Goal: Task Accomplishment & Management: Use online tool/utility

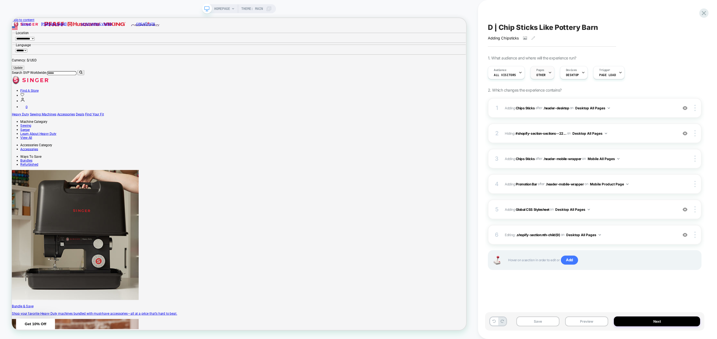
click at [539, 76] on span "OTHER" at bounding box center [540, 75] width 9 height 4
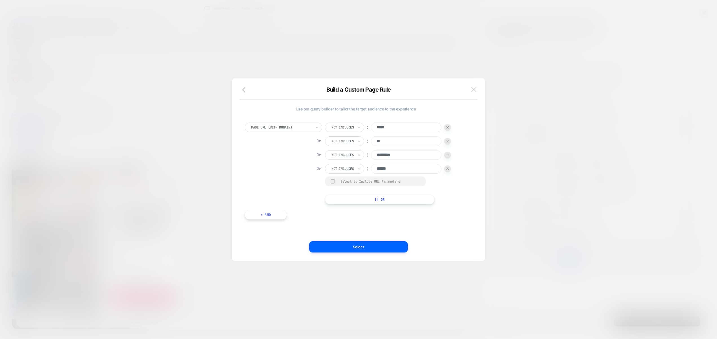
click at [477, 92] on button at bounding box center [474, 89] width 8 height 8
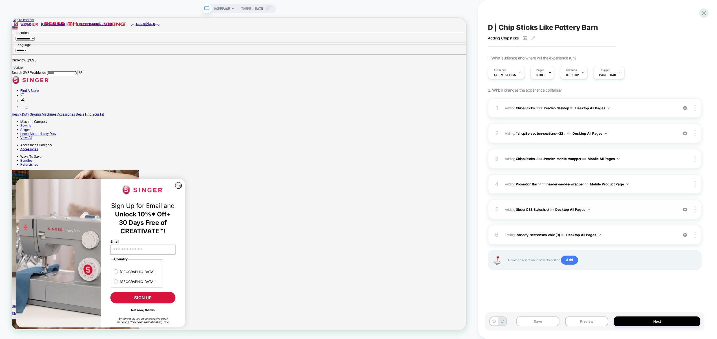
click at [603, 207] on span "Adding Global CSS Stylesheet on Desktop All Pages" at bounding box center [590, 209] width 170 height 7
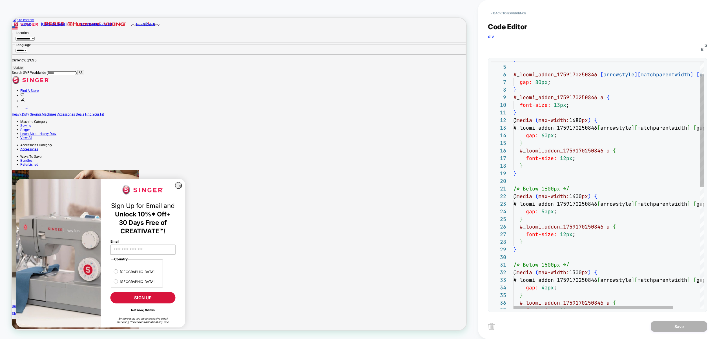
scroll to position [0, 55]
click at [572, 265] on div "/* Below 1600px */ @ media ( max-width: 1400 px ) { #_loomi_addon_1759170250846…" at bounding box center [624, 305] width 223 height 545
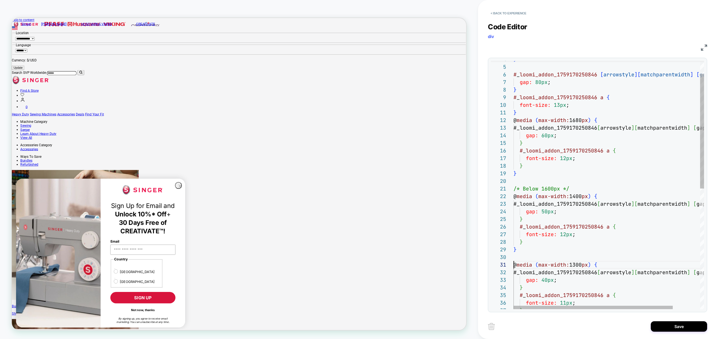
click at [576, 190] on div "/* Below 1600px */ @ media ( max-width: 1400 px ) { #_loomi_addon_1759170250846…" at bounding box center [624, 301] width 223 height 537
type textarea "**********"
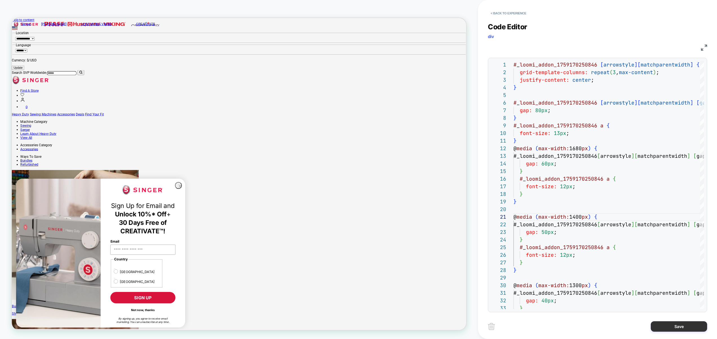
click at [676, 329] on button "Save" at bounding box center [679, 326] width 56 height 10
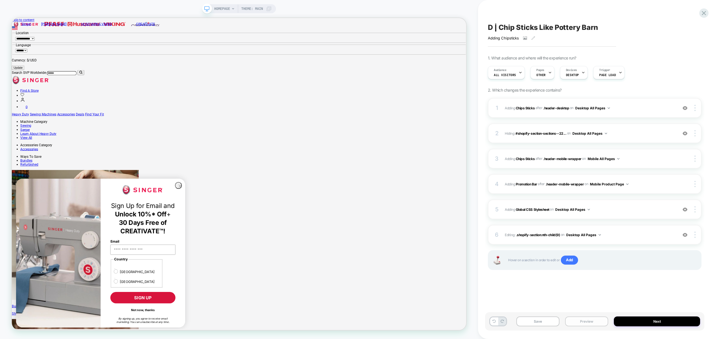
click at [594, 320] on button "Preview" at bounding box center [586, 321] width 43 height 10
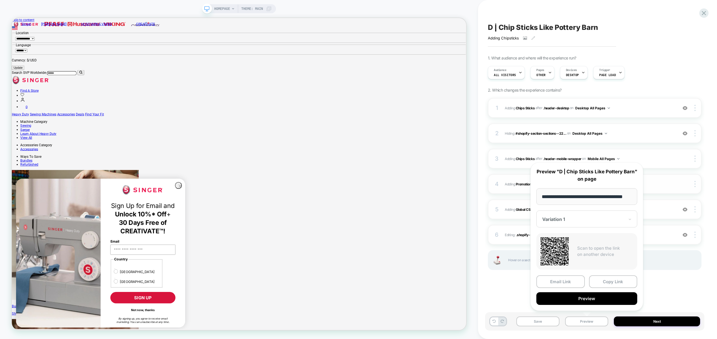
drag, startPoint x: 513, startPoint y: 293, endPoint x: 567, endPoint y: 194, distance: 112.5
click at [514, 293] on div "D | Chip Sticks Like Pottery Barn Adding Chipsticks Click to view images Click …" at bounding box center [594, 170] width 219 height 328
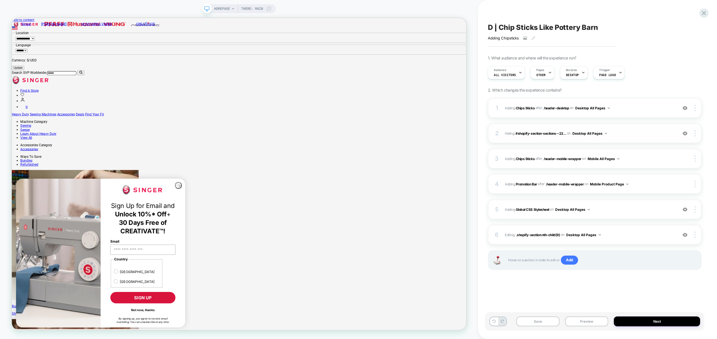
click at [628, 137] on div "2 Hiding : #shopify-section-sections--22... #shopify-section-sections--22124785…" at bounding box center [595, 133] width 214 height 20
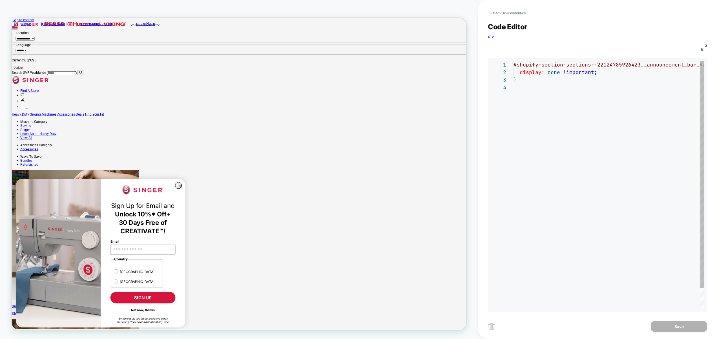
scroll to position [23, 0]
click at [509, 15] on button "< Back to experience" at bounding box center [508, 13] width 41 height 9
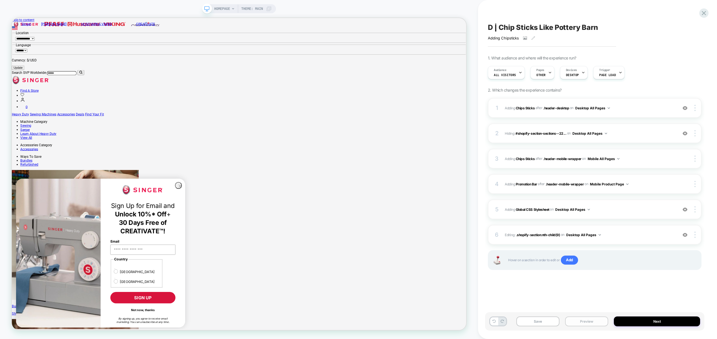
click at [586, 320] on button "Preview" at bounding box center [586, 321] width 43 height 10
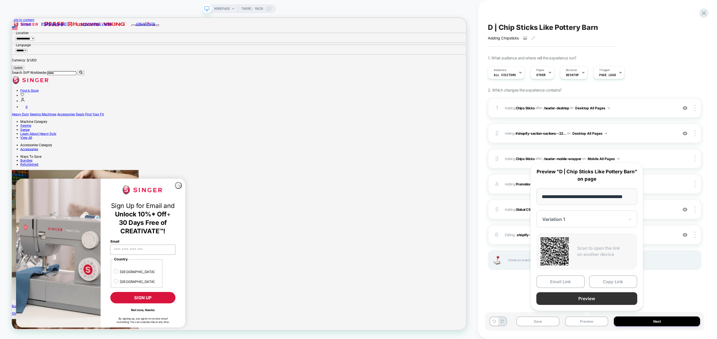
scroll to position [0, 0]
click at [585, 299] on button "Preview" at bounding box center [586, 298] width 101 height 13
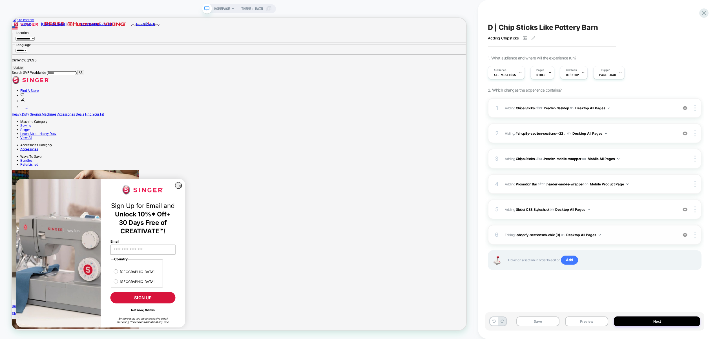
click at [638, 234] on span "Editing : .shopify-section:nth-child(9) .shopify-section:nth-child(9) on Deskto…" at bounding box center [590, 234] width 170 height 7
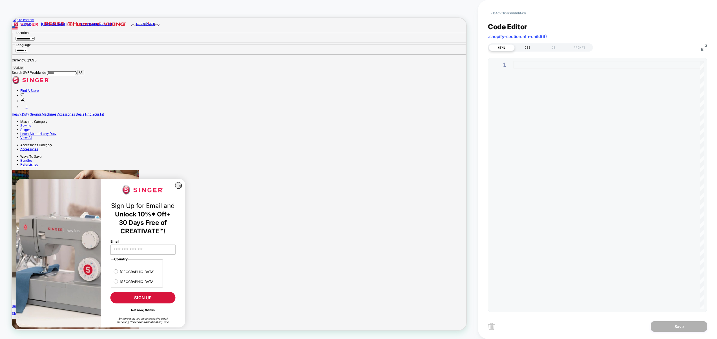
click at [528, 45] on div "CSS" at bounding box center [528, 47] width 26 height 7
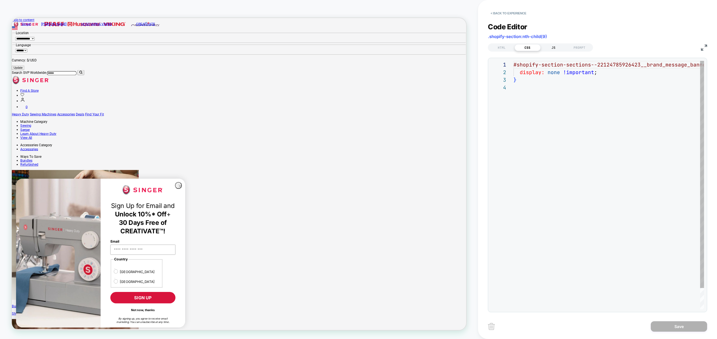
scroll to position [23, 0]
click at [551, 47] on div "JS" at bounding box center [554, 47] width 26 height 7
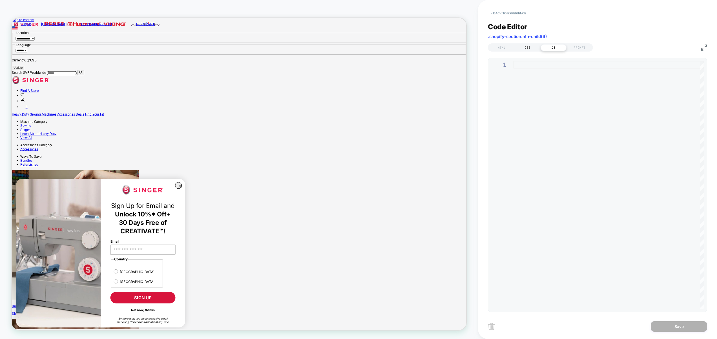
click at [515, 50] on div "CSS" at bounding box center [528, 47] width 26 height 7
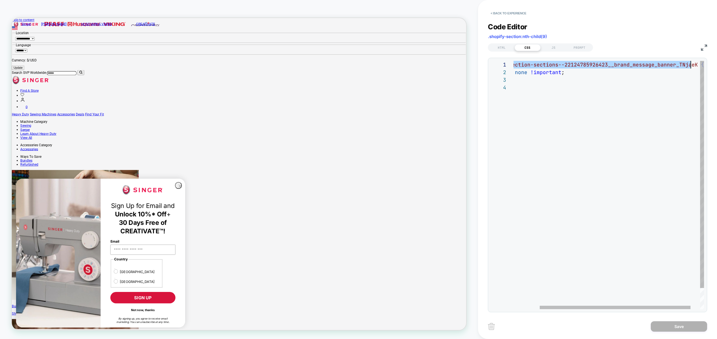
scroll to position [0, 213]
drag, startPoint x: 514, startPoint y: 65, endPoint x: 693, endPoint y: 66, distance: 179.0
click at [693, 66] on div "#shopify-section-sections--22124785926423__brand_m essage_banner_TNjaeK { displ…" at bounding box center [598, 196] width 235 height 271
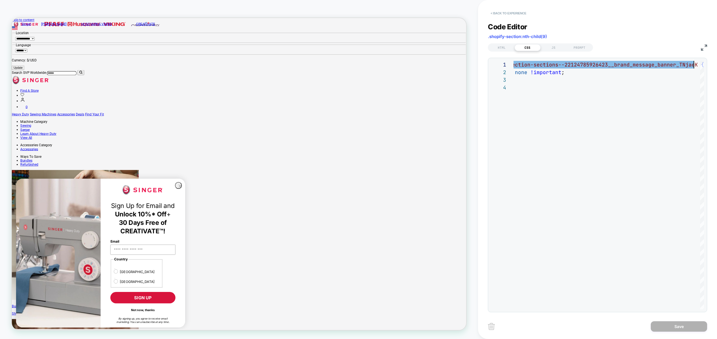
click at [511, 12] on button "< Back to experience" at bounding box center [508, 13] width 41 height 9
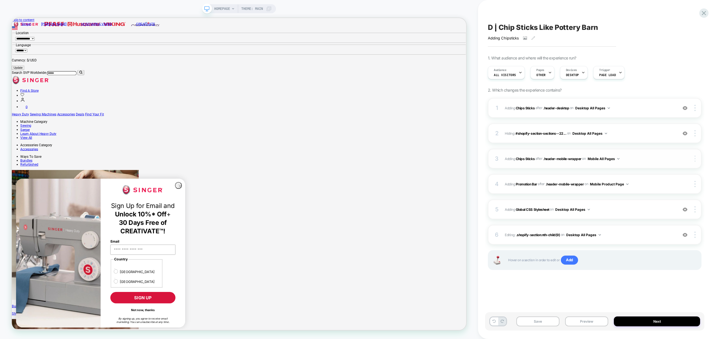
click at [694, 159] on div at bounding box center [695, 159] width 11 height 6
click at [668, 174] on div "Target All Devices" at bounding box center [661, 175] width 50 height 16
click at [597, 297] on div "D | Chip Sticks Like Pottery Barn Adding Chipsticks Click to view images Click …" at bounding box center [594, 170] width 219 height 328
click at [686, 160] on img at bounding box center [685, 158] width 5 height 5
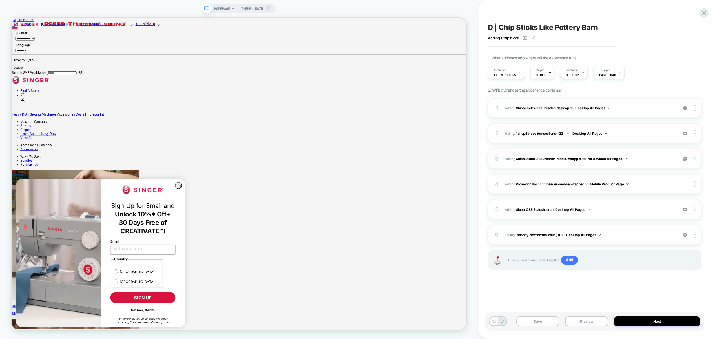
click at [686, 160] on img at bounding box center [685, 158] width 5 height 5
click at [658, 156] on span "#_loomi_addon_1759231480363 Adding Chips Sticks AFTER .header-mobile-wrapper .h…" at bounding box center [590, 158] width 170 height 7
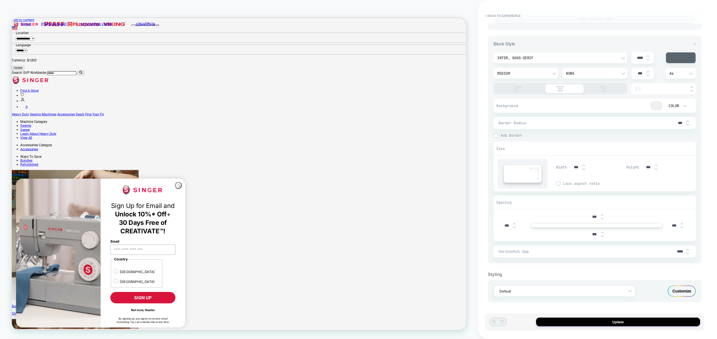
scroll to position [0, 0]
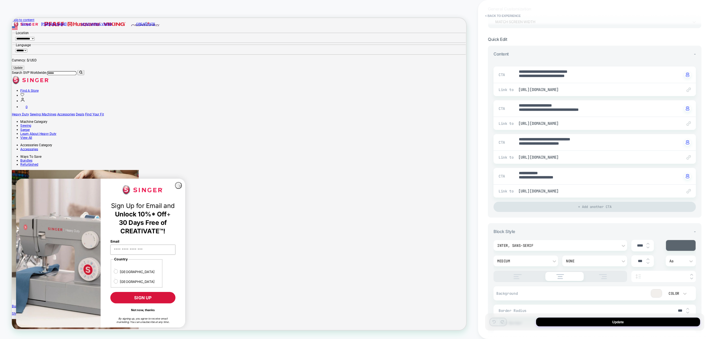
type textarea "*"
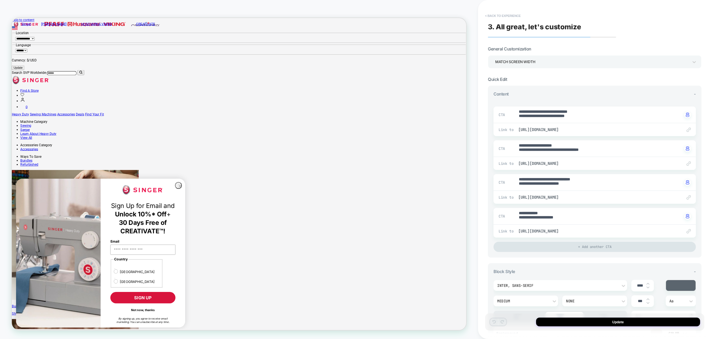
click at [507, 17] on button "< Back to experience" at bounding box center [502, 15] width 41 height 9
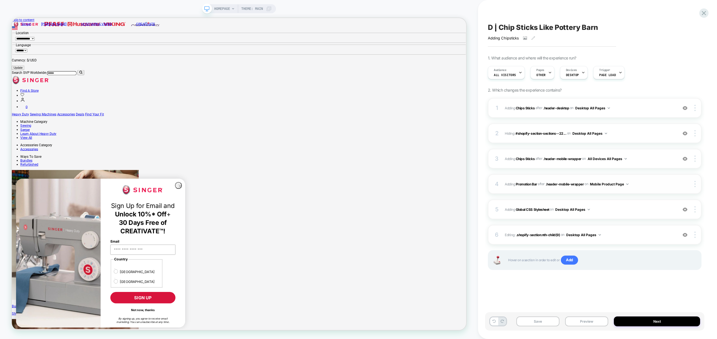
click at [647, 186] on span "#_loomi_addon_1759232026172 Adding Promotion Bar AFTER .header-mobile-wrapper .…" at bounding box center [590, 184] width 170 height 7
click at [636, 183] on span "#_loomi_addon_1759232026172 Adding Promotion Bar AFTER .header-mobile-wrapper .…" at bounding box center [590, 184] width 170 height 7
click at [595, 322] on button "Preview" at bounding box center [586, 321] width 43 height 10
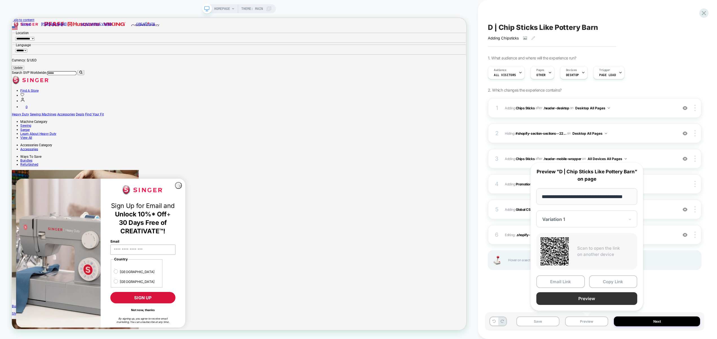
click at [592, 298] on button "Preview" at bounding box center [586, 298] width 101 height 13
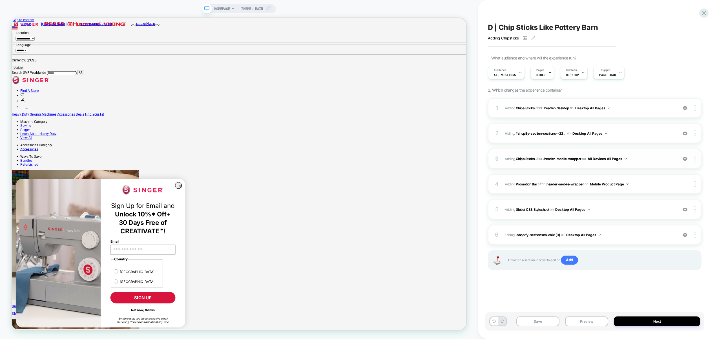
click at [695, 159] on img at bounding box center [694, 159] width 1 height 6
click at [584, 322] on button "Preview" at bounding box center [586, 321] width 43 height 10
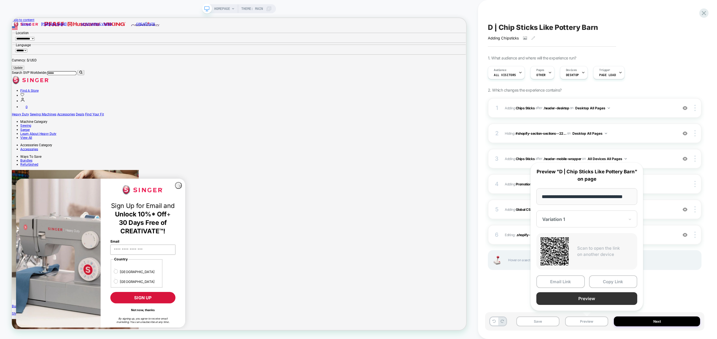
click at [587, 300] on button "Preview" at bounding box center [586, 298] width 101 height 13
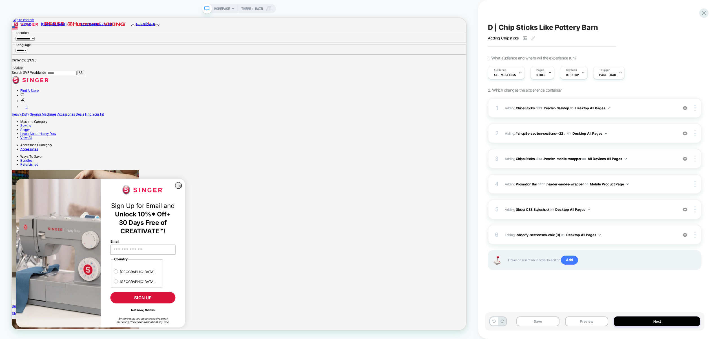
click at [695, 160] on img at bounding box center [694, 159] width 1 height 6
click at [694, 160] on img at bounding box center [694, 159] width 1 height 6
click at [697, 161] on div at bounding box center [695, 159] width 11 height 6
drag, startPoint x: 580, startPoint y: 297, endPoint x: 583, endPoint y: 295, distance: 3.8
click at [581, 297] on div "D | Chip Sticks Like Pottery Barn Adding Chipsticks Click to view images Click …" at bounding box center [594, 170] width 219 height 328
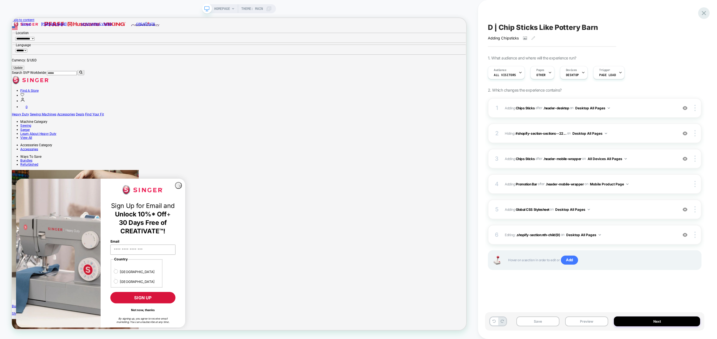
click at [707, 10] on icon at bounding box center [704, 13] width 8 height 8
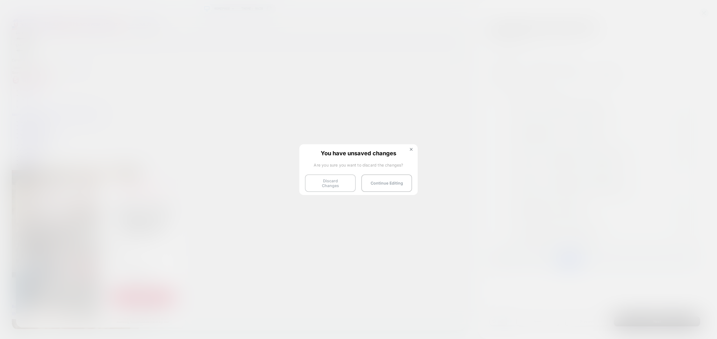
click at [330, 180] on button "Discard Changes" at bounding box center [330, 182] width 51 height 17
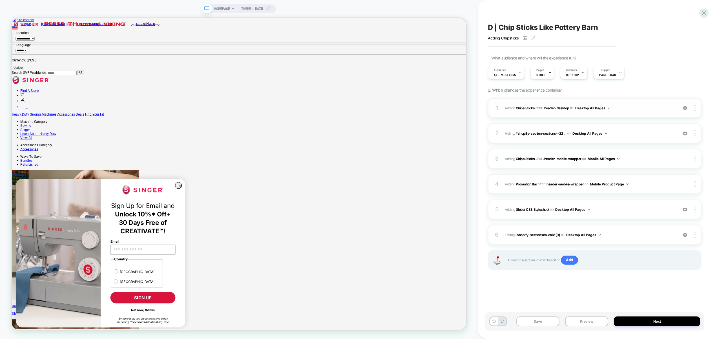
click at [617, 110] on span "#_loomi_addon_1759170250846 Adding Chips Sticks AFTER .header-desktop .header-d…" at bounding box center [590, 108] width 170 height 7
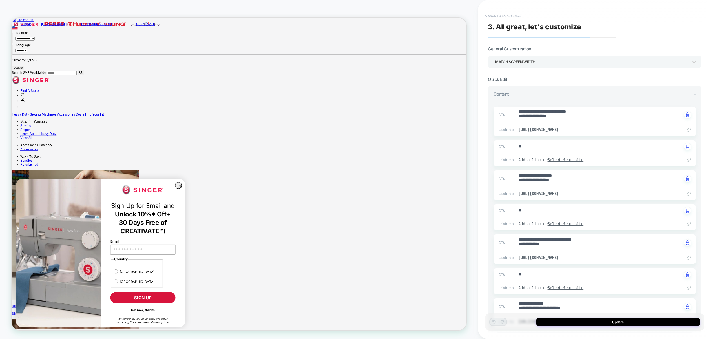
click at [509, 15] on button "< Back to experience" at bounding box center [502, 15] width 41 height 9
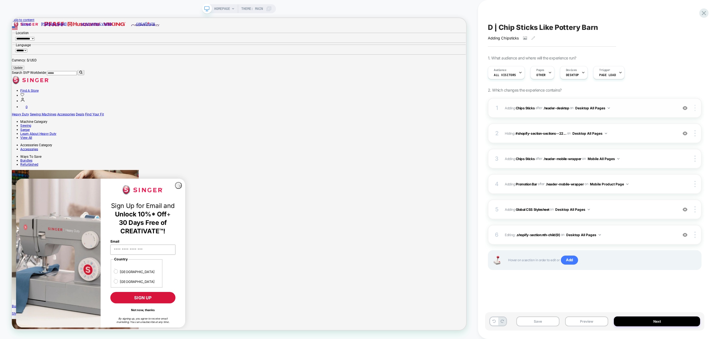
click at [695, 108] on img at bounding box center [694, 108] width 1 height 6
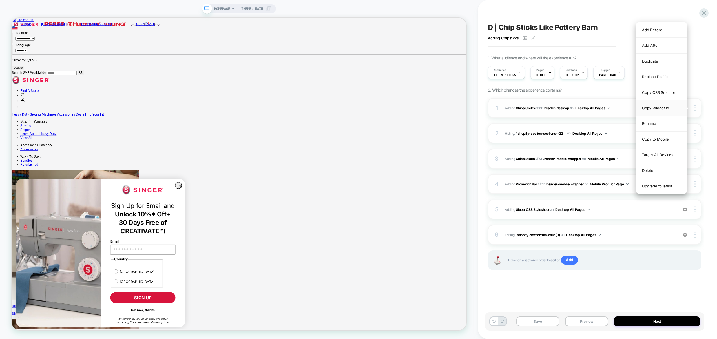
click at [667, 109] on div "Copy Widget Id" at bounding box center [661, 108] width 50 height 16
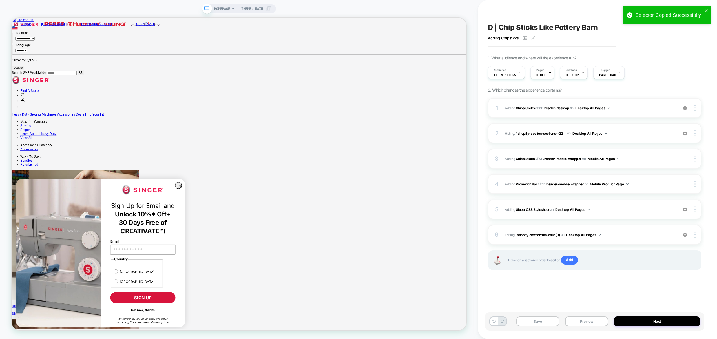
click at [586, 328] on div "Save Preview Next" at bounding box center [594, 321] width 219 height 18
click at [588, 322] on button "Preview" at bounding box center [586, 321] width 43 height 10
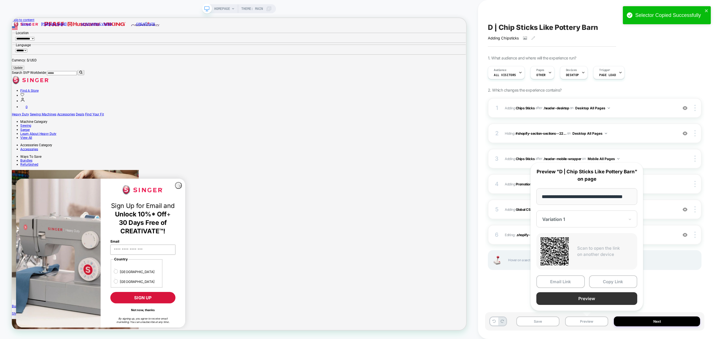
click at [589, 297] on button "Preview" at bounding box center [586, 298] width 101 height 13
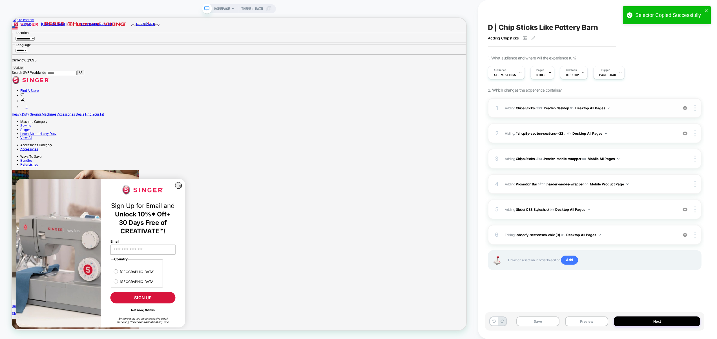
click at [638, 110] on span "#_loomi_addon_1759170250846 Adding Chips Sticks AFTER .header-desktop .header-d…" at bounding box center [590, 108] width 170 height 7
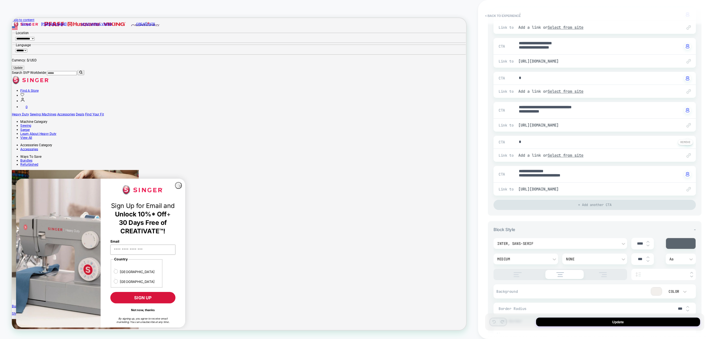
scroll to position [318, 0]
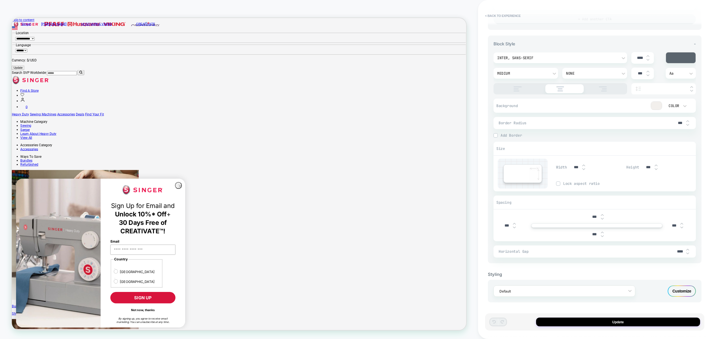
click at [603, 215] on div "***" at bounding box center [596, 217] width 17 height 12
click at [603, 214] on img at bounding box center [602, 215] width 3 height 2
type textarea "*"
type input "***"
click at [603, 214] on img at bounding box center [602, 215] width 3 height 2
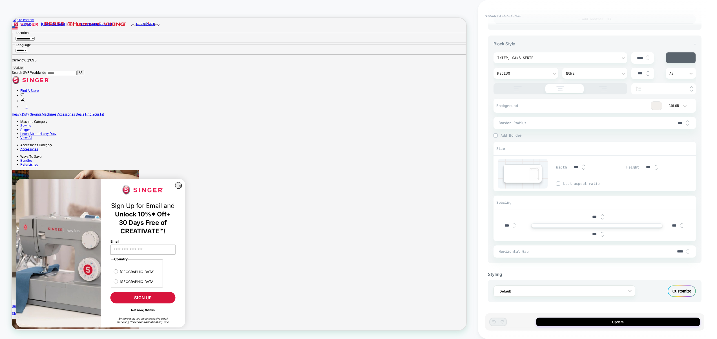
type textarea "*"
type input "***"
click at [603, 214] on img at bounding box center [602, 215] width 3 height 2
type textarea "*"
type input "***"
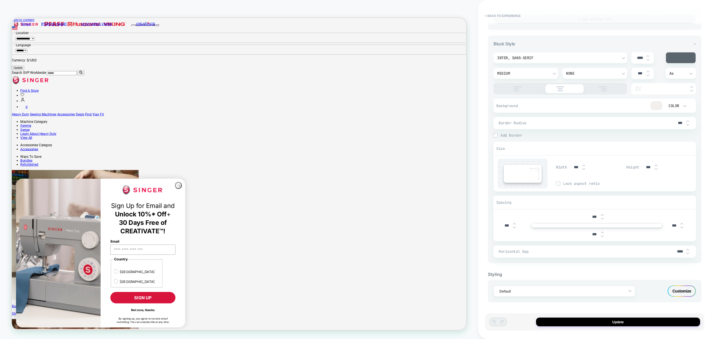
click at [603, 214] on img at bounding box center [602, 215] width 3 height 2
type textarea "*"
type input "***"
click at [603, 218] on img at bounding box center [602, 219] width 3 height 2
type textarea "*"
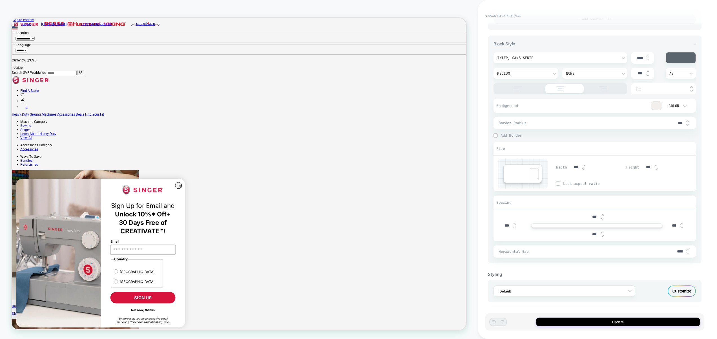
type input "***"
click at [603, 218] on img at bounding box center [602, 219] width 3 height 2
type textarea "*"
type input "***"
click at [603, 218] on img at bounding box center [602, 219] width 3 height 2
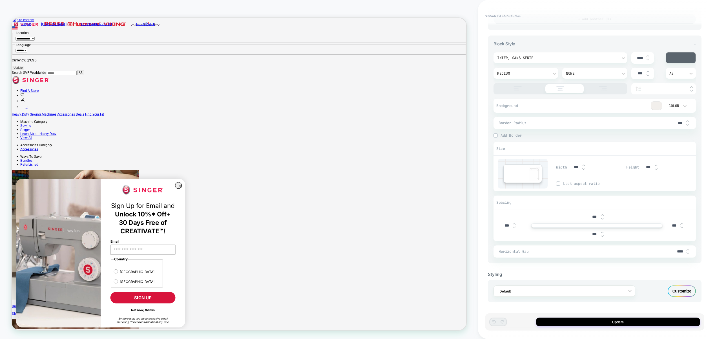
type textarea "*"
type input "***"
click at [603, 218] on img at bounding box center [602, 219] width 3 height 2
type textarea "*"
type input "***"
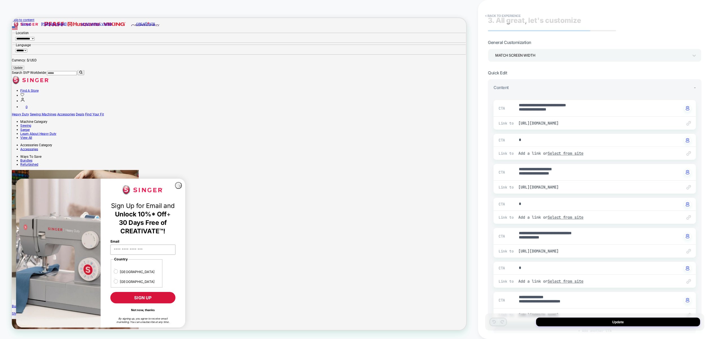
scroll to position [0, 0]
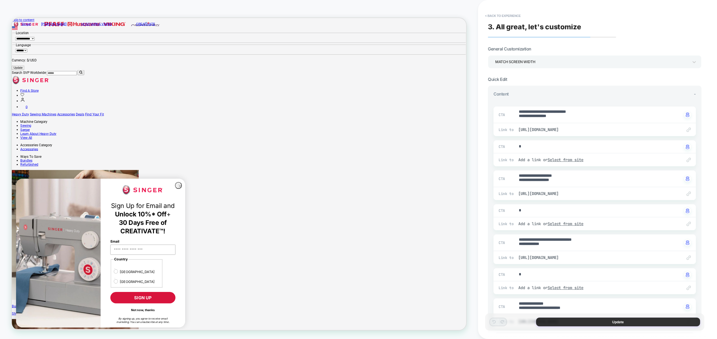
click at [605, 321] on button "Update" at bounding box center [618, 322] width 164 height 9
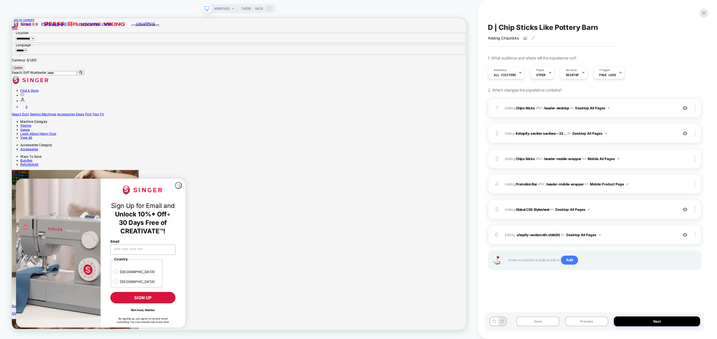
click at [695, 112] on div "1 #_loomi_addon_1759170250846 Adding Chips Sticks AFTER .header-desktop .header…" at bounding box center [595, 108] width 214 height 20
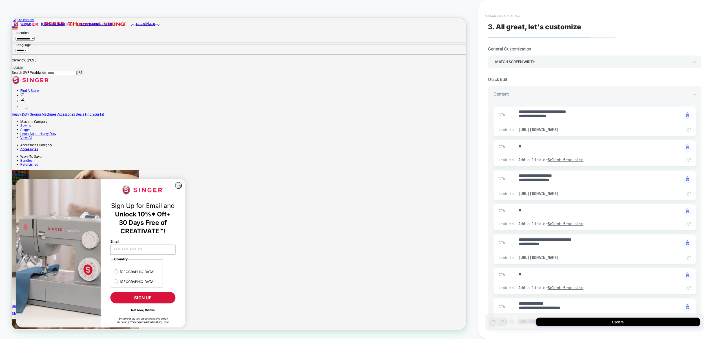
click at [510, 15] on button "< Back to experience" at bounding box center [502, 15] width 41 height 9
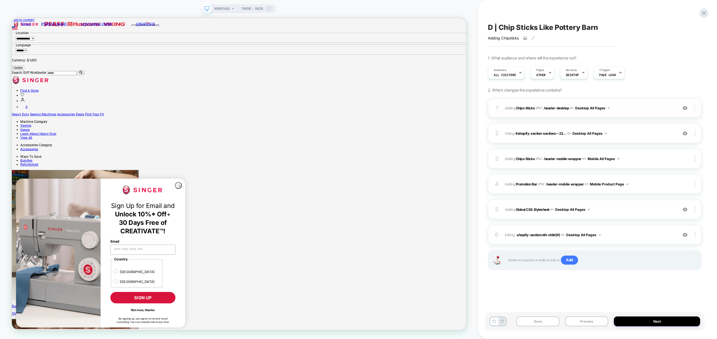
click at [694, 107] on img at bounding box center [694, 108] width 1 height 6
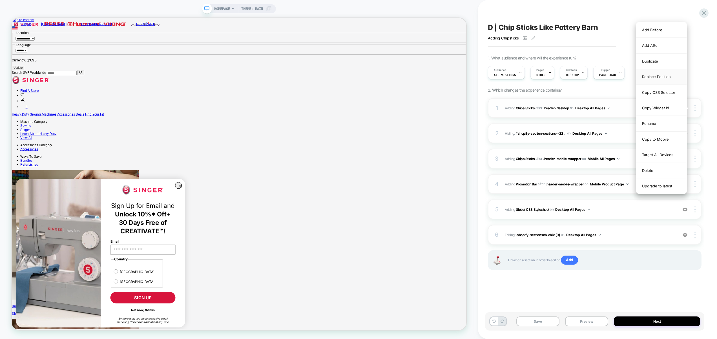
click at [656, 78] on div "Replace Position" at bounding box center [661, 77] width 50 height 16
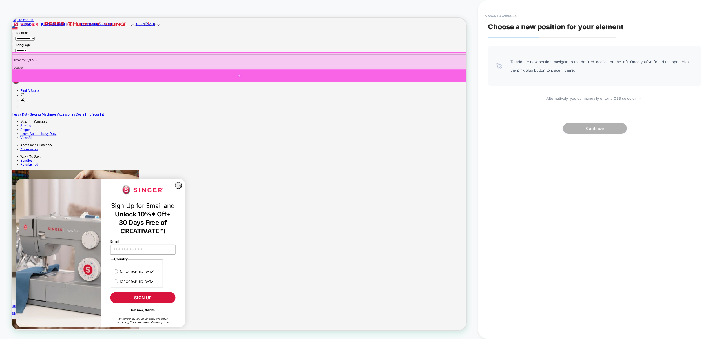
click at [460, 99] on div at bounding box center [315, 95] width 606 height 17
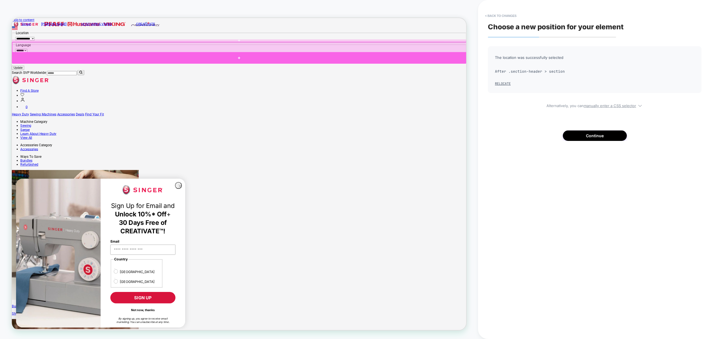
click at [415, 70] on div at bounding box center [315, 70] width 606 height 15
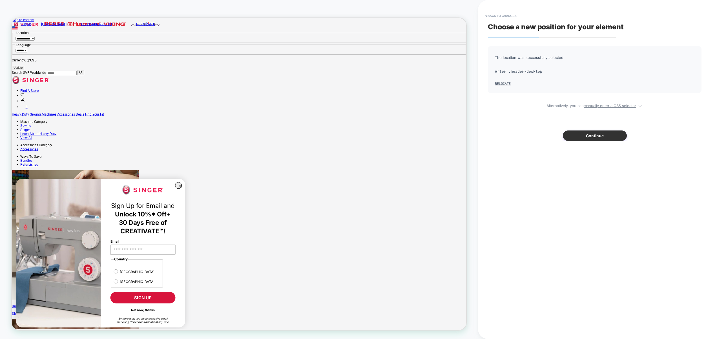
click at [592, 132] on button "Continue" at bounding box center [595, 135] width 64 height 10
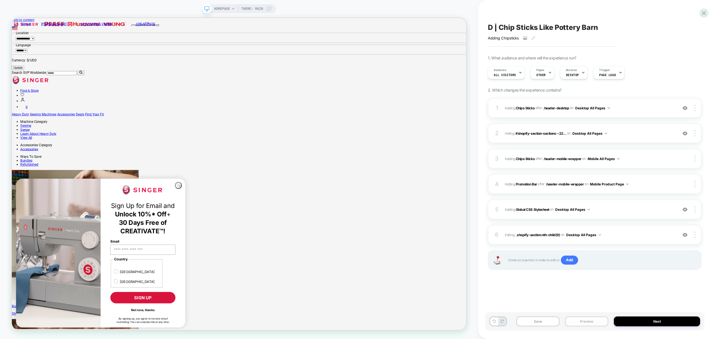
click at [587, 320] on button "Preview" at bounding box center [586, 321] width 43 height 10
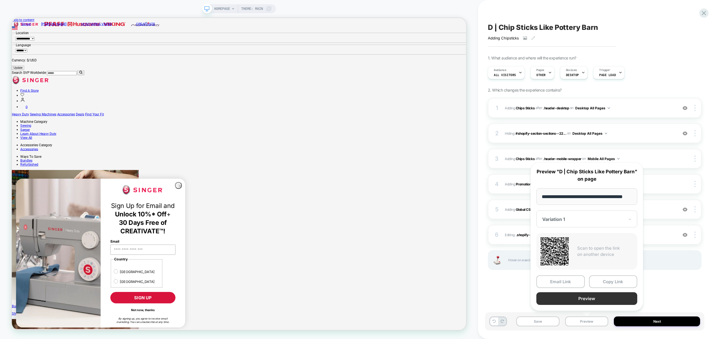
click at [591, 298] on button "Preview" at bounding box center [586, 298] width 101 height 13
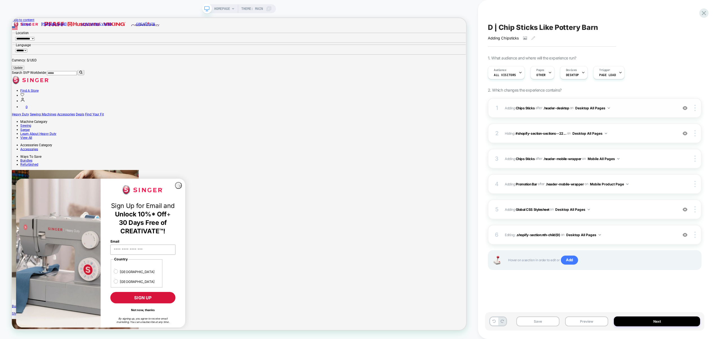
click at [646, 107] on span "#_loomi_addon_1759170250846 Adding Chips Sticks AFTER .header-desktop .header-d…" at bounding box center [590, 108] width 170 height 7
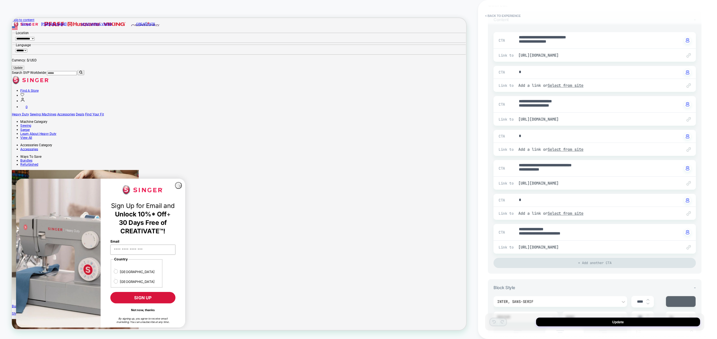
scroll to position [318, 0]
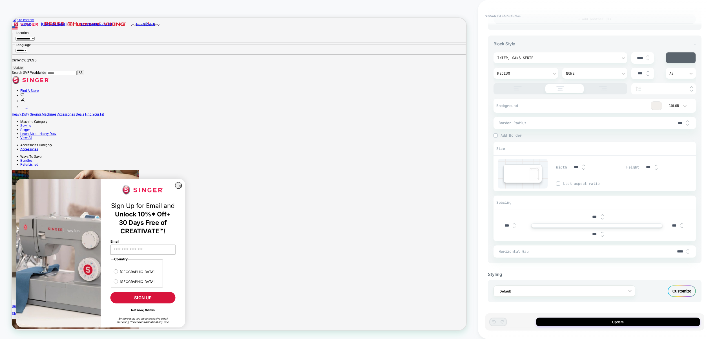
drag, startPoint x: 681, startPoint y: 292, endPoint x: 672, endPoint y: 294, distance: 8.8
click at [664, 301] on div "Default Customize" at bounding box center [595, 291] width 214 height 23
click at [677, 291] on div "Customize" at bounding box center [682, 290] width 28 height 11
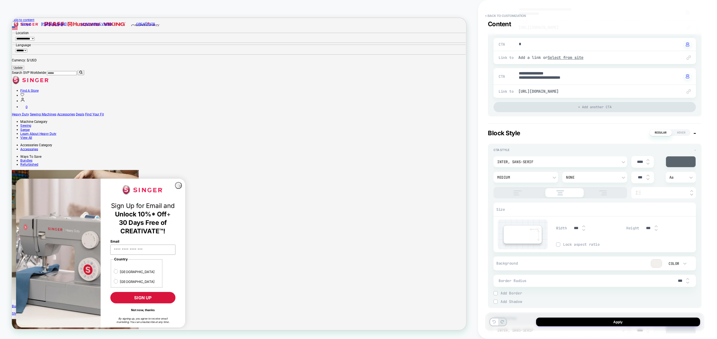
scroll to position [0, 0]
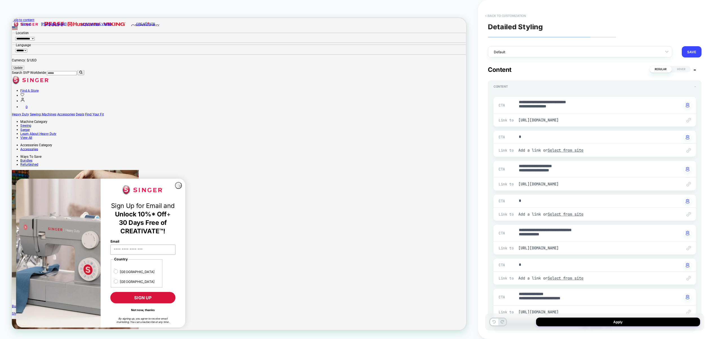
click at [501, 14] on button "< Back to customization" at bounding box center [505, 15] width 47 height 9
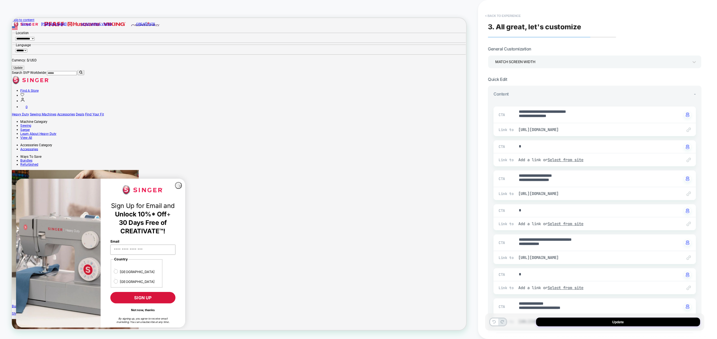
click at [508, 17] on button "< Back to experience" at bounding box center [502, 15] width 41 height 9
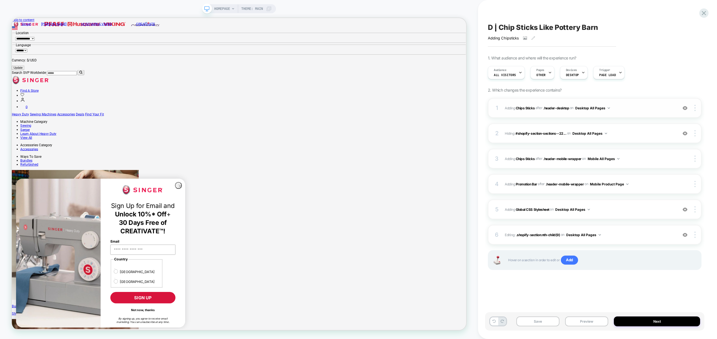
click at [603, 107] on button "Desktop All Pages" at bounding box center [592, 108] width 35 height 7
click at [600, 180] on div "Desktop Cart Drawer" at bounding box center [592, 181] width 71 height 12
click at [590, 108] on button "Desktop Cart Drawer" at bounding box center [594, 108] width 39 height 7
click at [592, 196] on div "Desktop All Pages" at bounding box center [594, 193] width 71 height 12
click at [653, 320] on button "Next" at bounding box center [657, 321] width 86 height 10
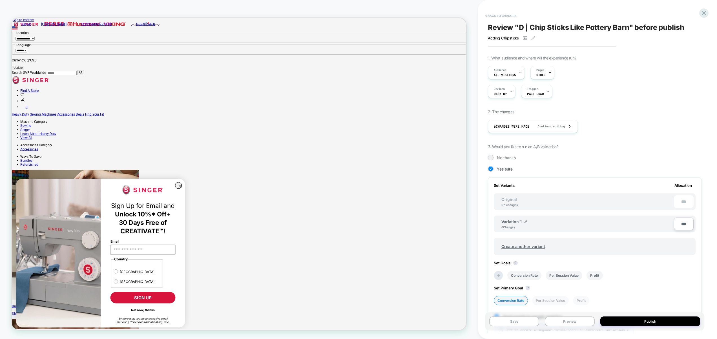
click at [496, 12] on button "< Back to changes" at bounding box center [500, 15] width 37 height 9
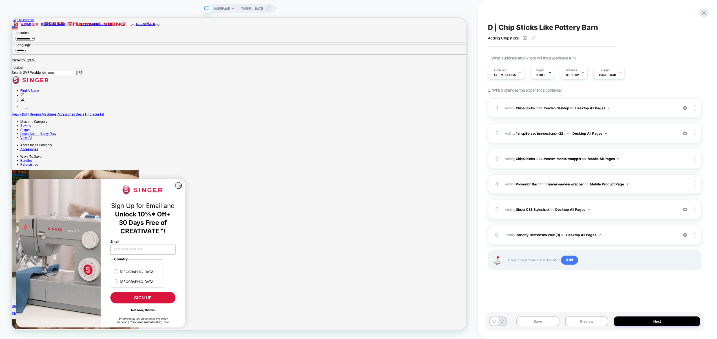
click at [584, 327] on div "Save Preview Next" at bounding box center [594, 321] width 219 height 18
click at [591, 320] on button "Preview" at bounding box center [586, 321] width 43 height 10
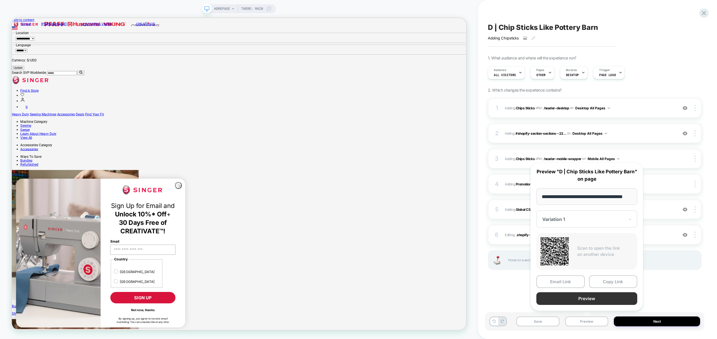
click at [592, 298] on button "Preview" at bounding box center [586, 298] width 101 height 13
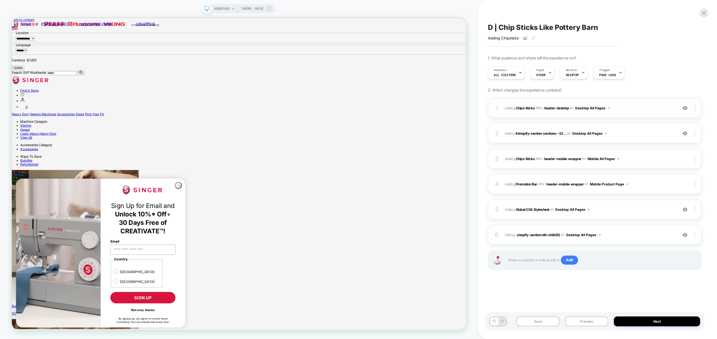
click at [591, 108] on button "Desktop All Pages" at bounding box center [592, 108] width 35 height 7
click at [592, 120] on div "Desktop Homepage" at bounding box center [592, 120] width 71 height 12
click at [594, 323] on button "Preview" at bounding box center [586, 321] width 43 height 10
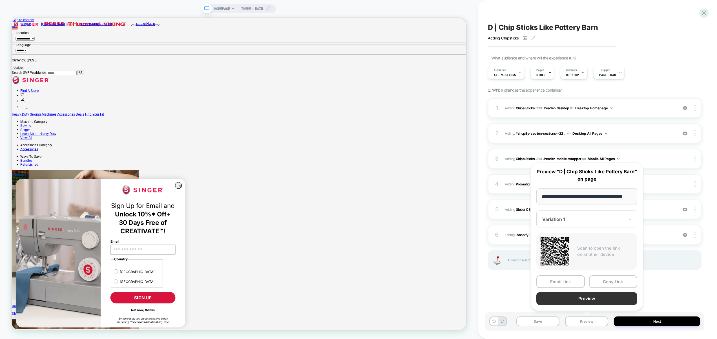
click at [591, 298] on button "Preview" at bounding box center [586, 298] width 101 height 13
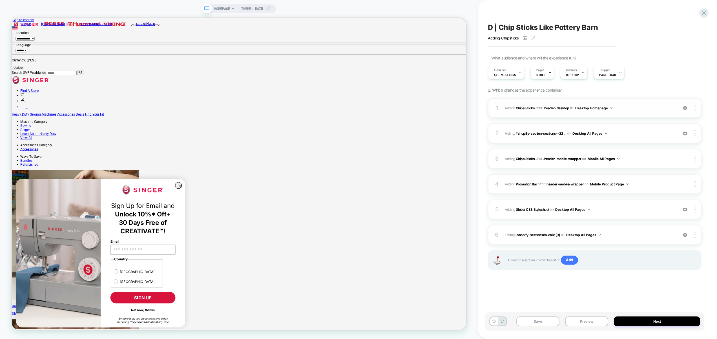
click at [696, 109] on div at bounding box center [695, 108] width 11 height 6
click at [696, 110] on div at bounding box center [695, 108] width 11 height 6
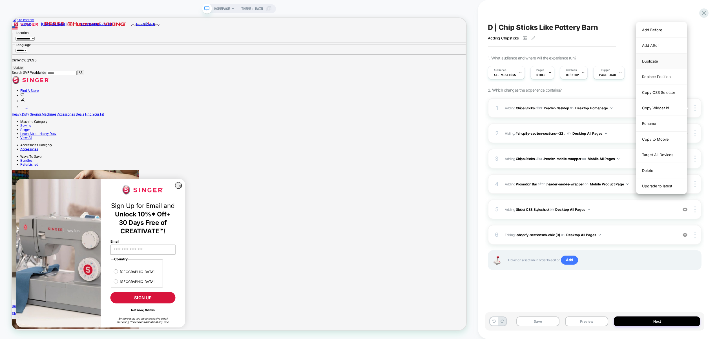
click at [652, 63] on div "Duplicate" at bounding box center [661, 62] width 50 height 16
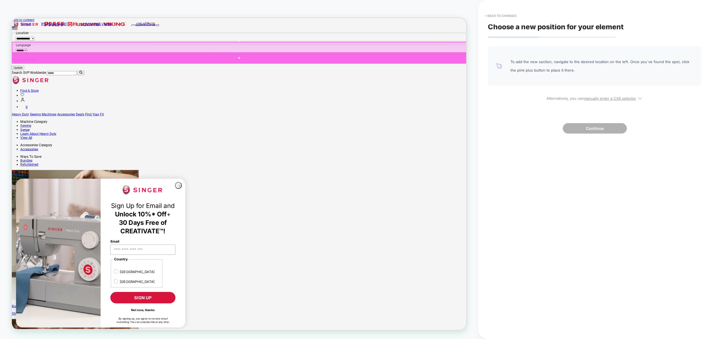
click at [415, 67] on div at bounding box center [315, 71] width 606 height 15
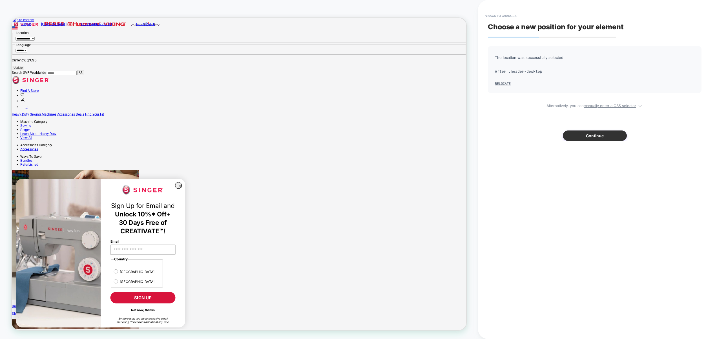
click at [607, 136] on button "Continue" at bounding box center [595, 135] width 64 height 10
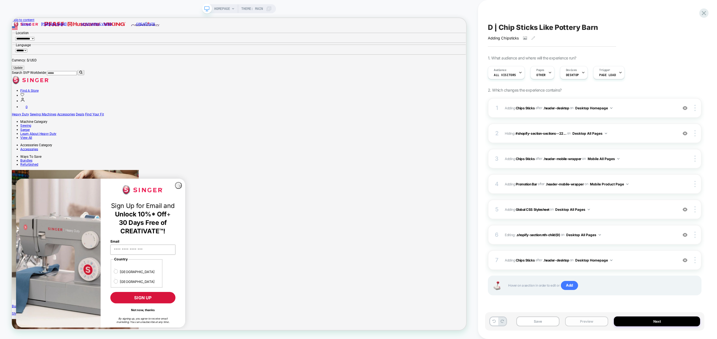
click at [588, 324] on button "Preview" at bounding box center [586, 321] width 43 height 10
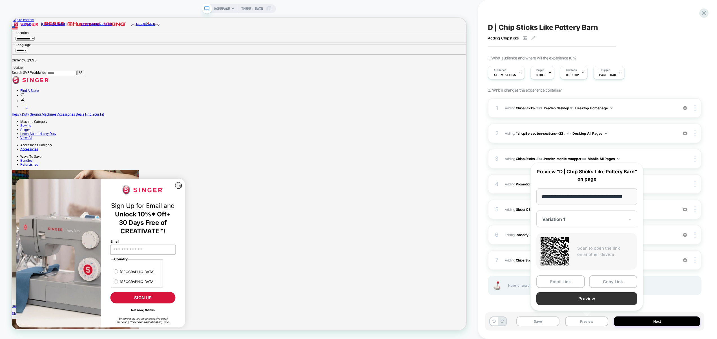
click at [589, 297] on button "Preview" at bounding box center [586, 298] width 101 height 13
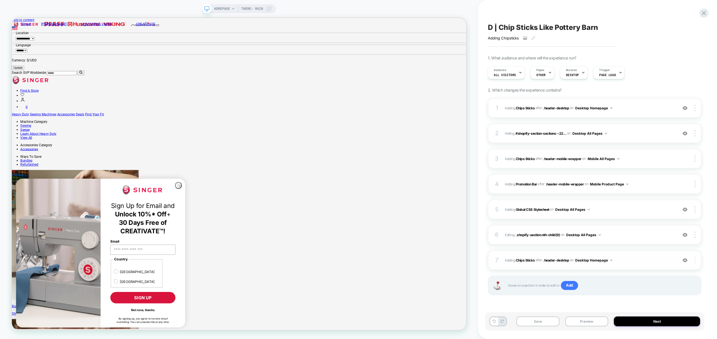
click at [696, 260] on div at bounding box center [695, 260] width 11 height 6
click at [693, 338] on div "Copy CSS Selector" at bounding box center [695, 337] width 50 height 16
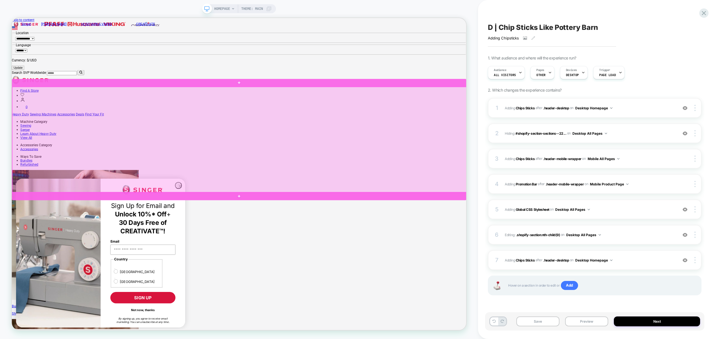
click at [452, 253] on div at bounding box center [315, 255] width 606 height 11
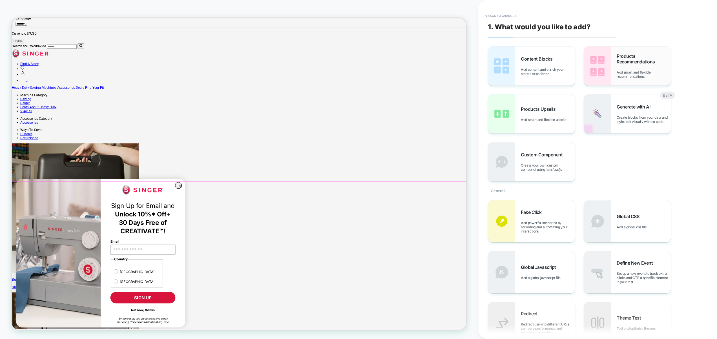
scroll to position [37, 0]
click at [541, 67] on div "Content Blocks Add content and enrich your store's experience" at bounding box center [548, 66] width 54 height 20
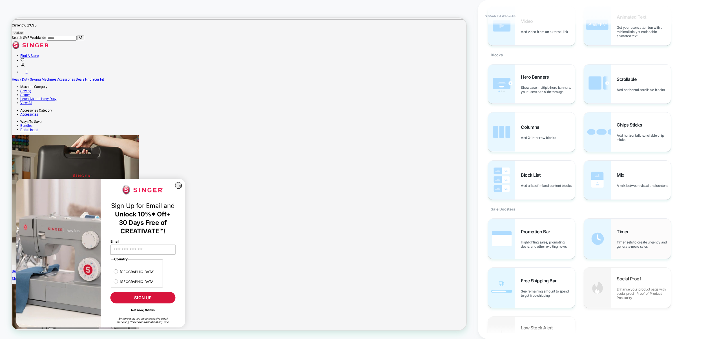
scroll to position [88, 0]
click at [508, 11] on button "< Back to widgets" at bounding box center [500, 15] width 36 height 9
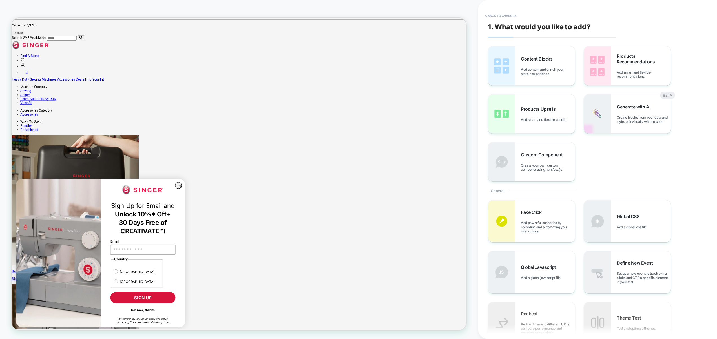
scroll to position [36, 0]
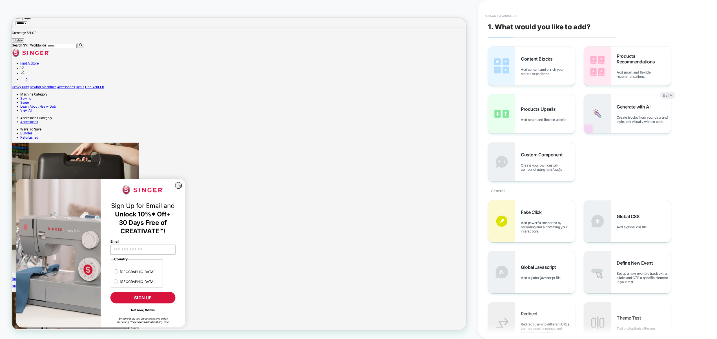
click at [504, 15] on button "< Back to changes" at bounding box center [500, 15] width 37 height 9
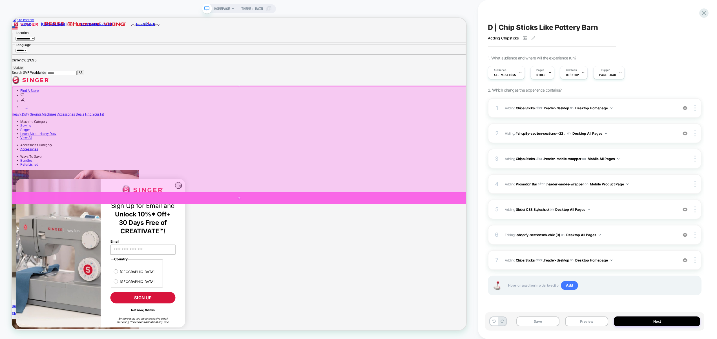
click at [519, 264] on div at bounding box center [315, 258] width 606 height 16
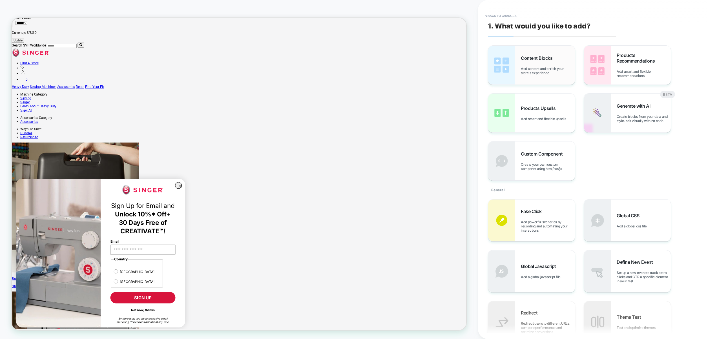
scroll to position [1, 0]
click at [543, 50] on div "Content Blocks Add content and enrich your store's experience" at bounding box center [531, 64] width 87 height 39
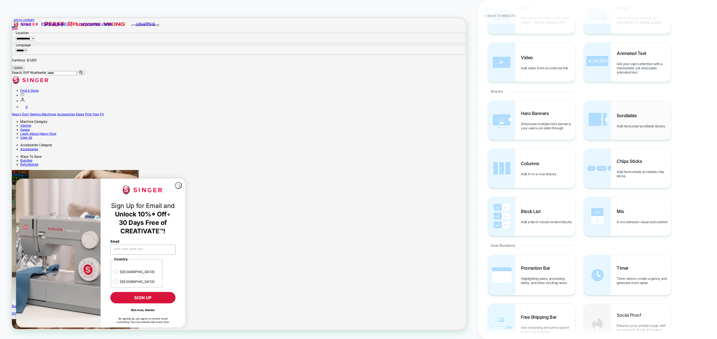
scroll to position [52, 0]
click at [619, 159] on span "Chips Sticks" at bounding box center [631, 161] width 28 height 6
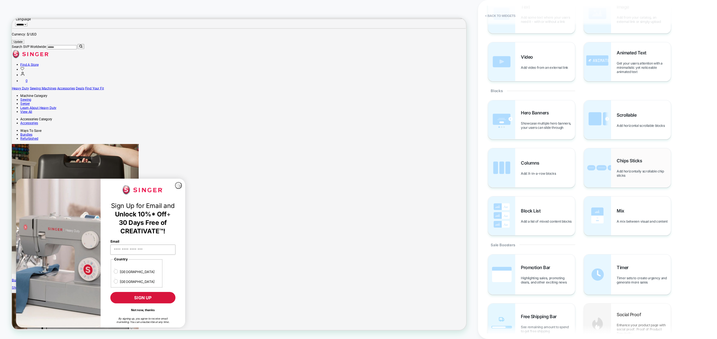
scroll to position [37, 0]
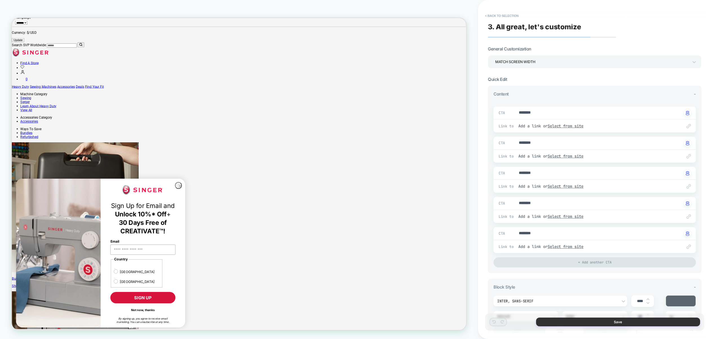
click at [616, 323] on button "Save" at bounding box center [618, 322] width 164 height 9
type textarea "*"
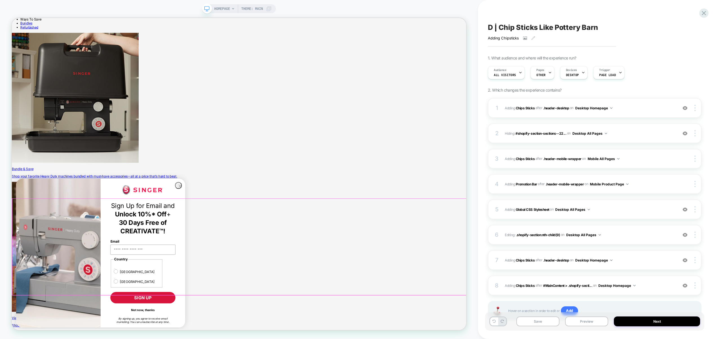
scroll to position [182, 0]
click at [593, 326] on button "Preview" at bounding box center [586, 321] width 43 height 10
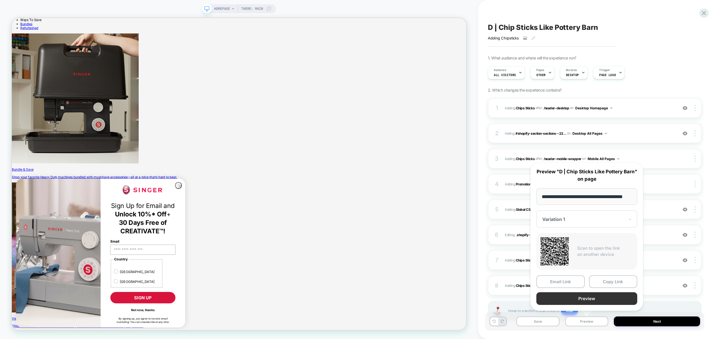
scroll to position [0, 0]
click at [591, 301] on button "Preview" at bounding box center [586, 298] width 101 height 13
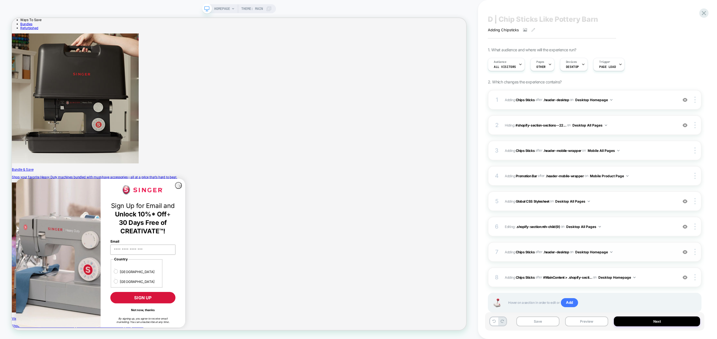
scroll to position [24, 0]
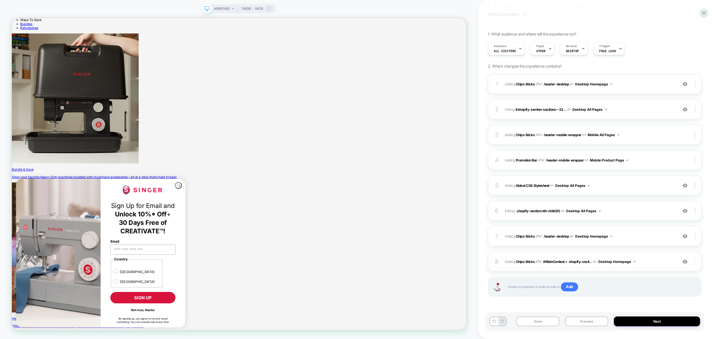
click at [695, 262] on img at bounding box center [694, 261] width 1 height 6
click at [694, 260] on img at bounding box center [694, 261] width 1 height 6
click at [697, 259] on div at bounding box center [695, 261] width 11 height 6
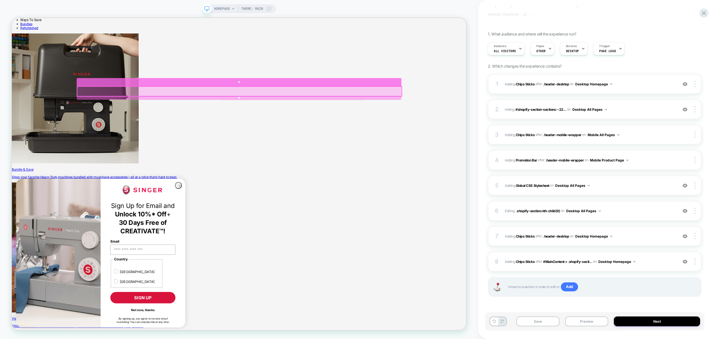
click at [431, 105] on div at bounding box center [314, 103] width 433 height 11
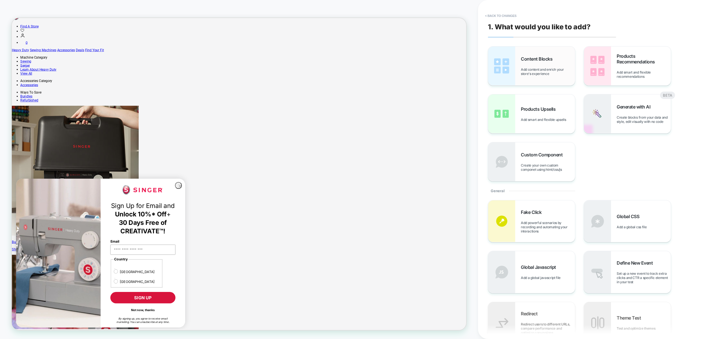
scroll to position [73, 0]
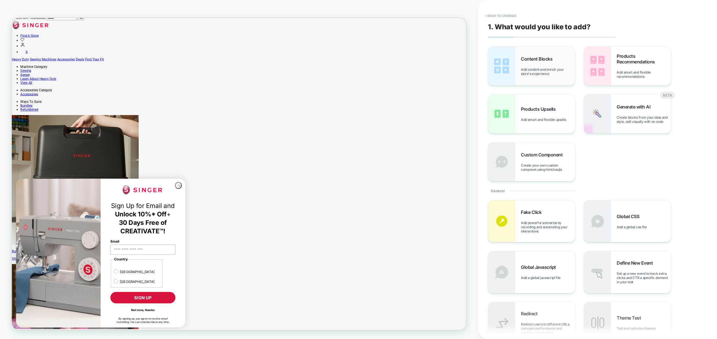
click at [541, 67] on div "Content Blocks Add content and enrich your store's experience" at bounding box center [548, 66] width 54 height 20
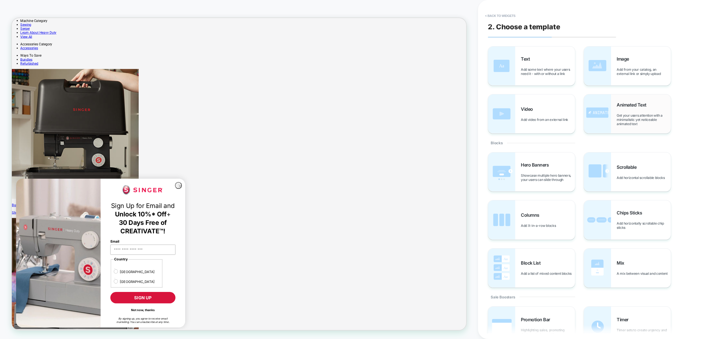
scroll to position [149, 0]
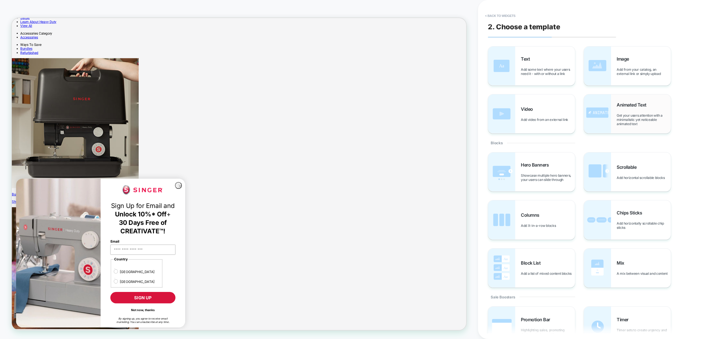
click at [634, 105] on span "Animated Text" at bounding box center [633, 105] width 33 height 6
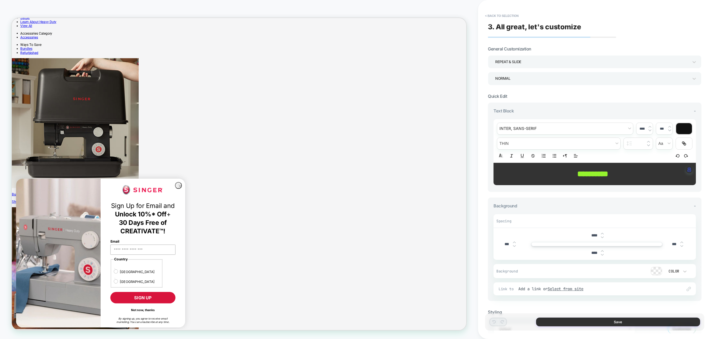
click at [626, 322] on button "Save" at bounding box center [618, 322] width 164 height 9
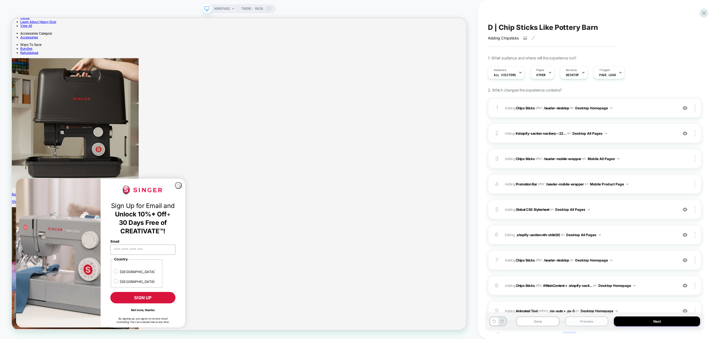
click at [598, 322] on button "Preview" at bounding box center [586, 321] width 43 height 10
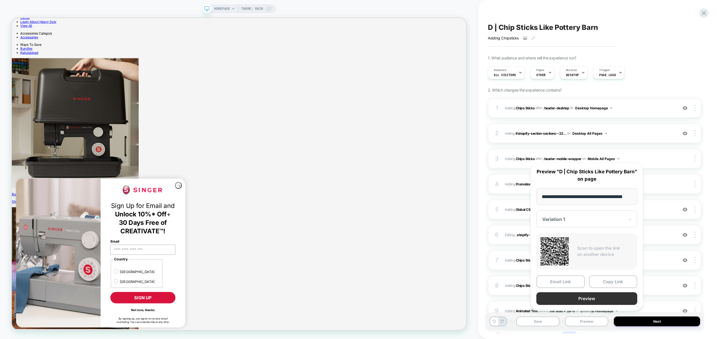
scroll to position [0, 0]
click at [589, 297] on button "Preview" at bounding box center [586, 298] width 101 height 13
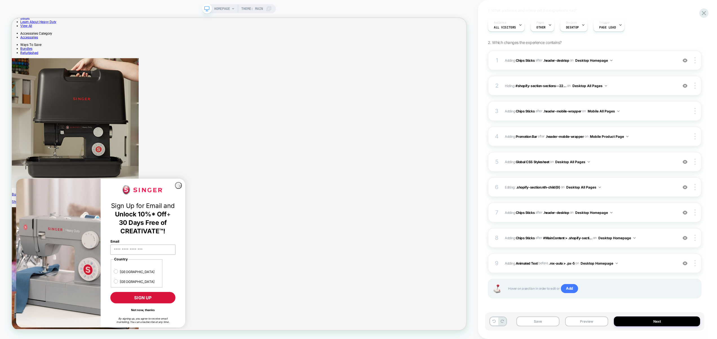
scroll to position [49, 0]
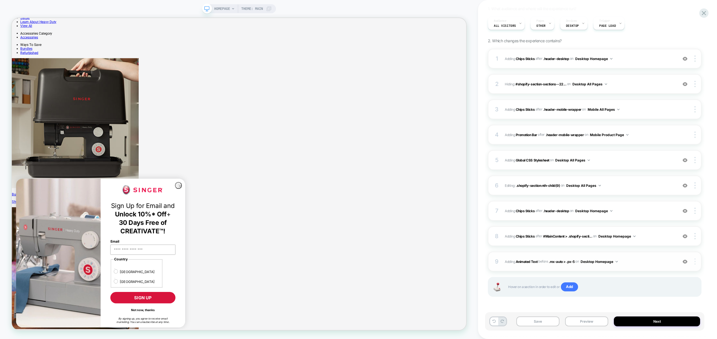
click at [696, 260] on div at bounding box center [695, 261] width 11 height 6
click at [696, 337] on div "Copy CSS Selector" at bounding box center [695, 338] width 50 height 16
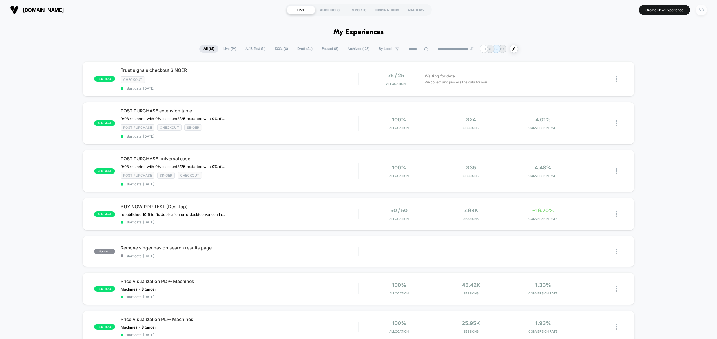
click at [702, 10] on div "VB" at bounding box center [701, 10] width 11 height 11
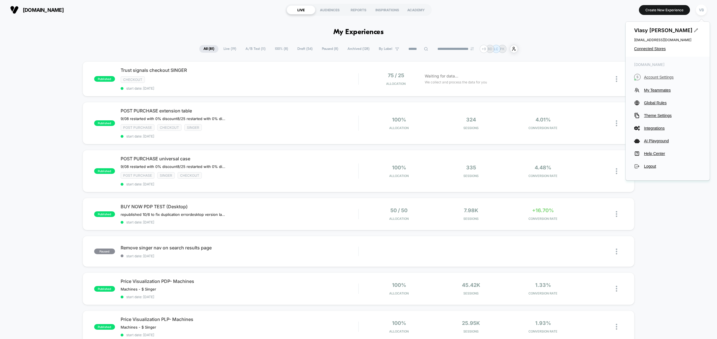
click at [654, 78] on span "Account Settings" at bounding box center [672, 77] width 57 height 5
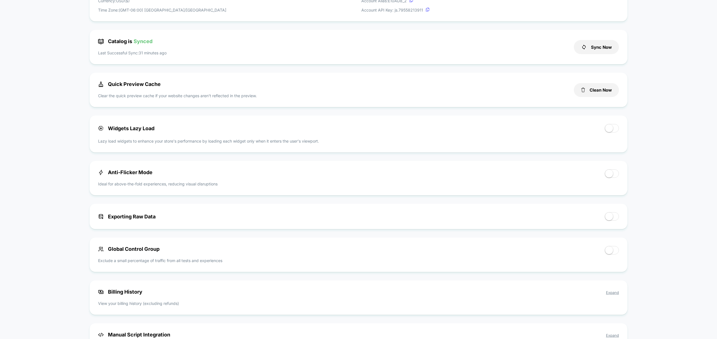
scroll to position [148, 0]
